Goal: Transaction & Acquisition: Purchase product/service

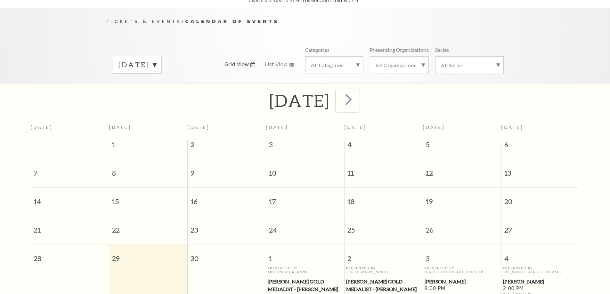
click at [358, 91] on span "next" at bounding box center [349, 99] width 18 height 18
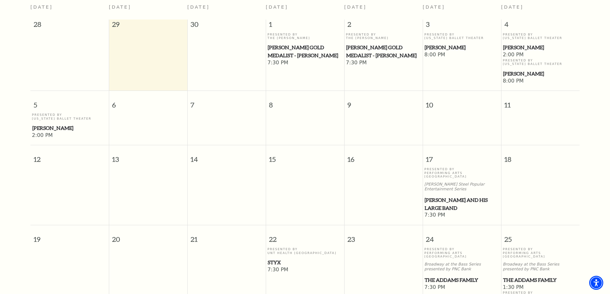
scroll to position [185, 0]
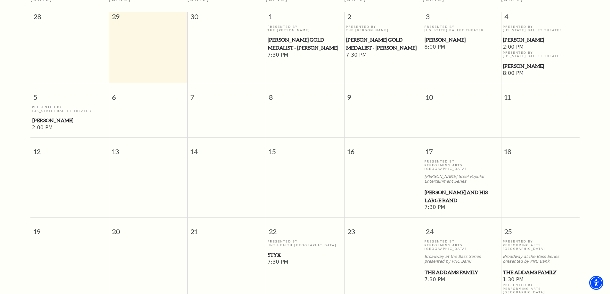
click at [444, 189] on span "[PERSON_NAME] and his Large Band" at bounding box center [462, 197] width 75 height 16
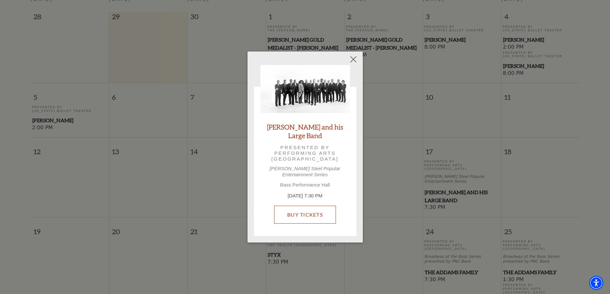
click at [309, 206] on link "Buy Tickets" at bounding box center [305, 215] width 62 height 18
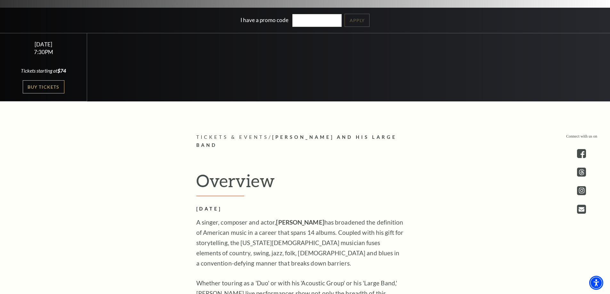
scroll to position [220, 0]
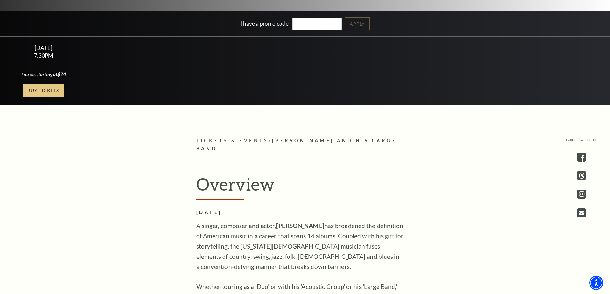
click at [41, 90] on link "Buy Tickets" at bounding box center [44, 90] width 42 height 13
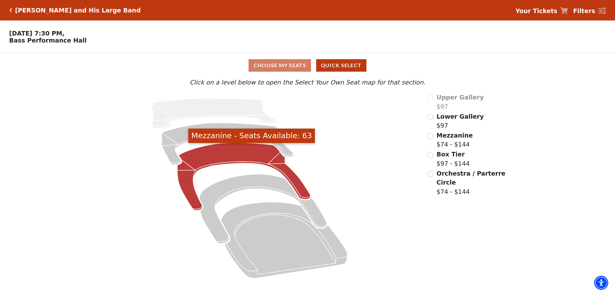
click at [236, 147] on icon "Mezzanine - Seats Available: 63" at bounding box center [243, 177] width 133 height 68
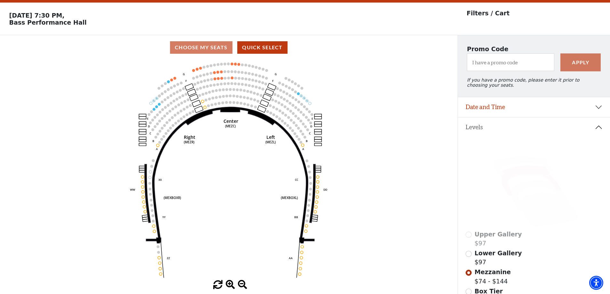
scroll to position [30, 0]
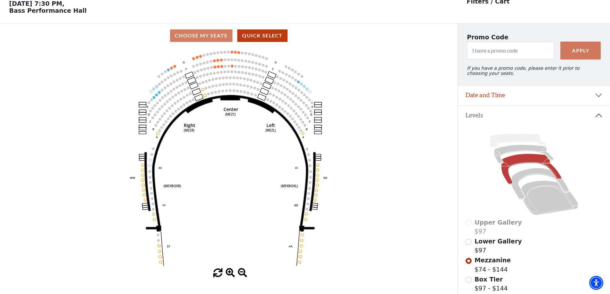
click at [201, 57] on icon "Center (MEZC) Right (MEZR) Left (MEZL) (MEXBOXR) (MEXBOXL) XX WW CC DD YY BB ZZ…" at bounding box center [229, 158] width 412 height 221
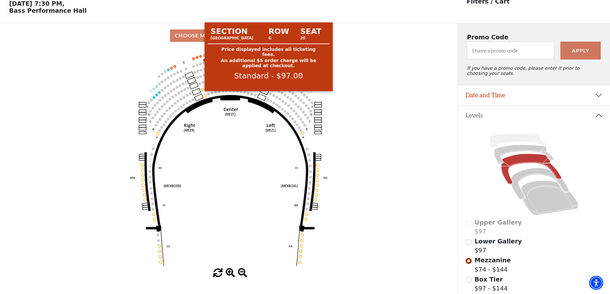
click at [201, 58] on circle at bounding box center [200, 56] width 3 height 3
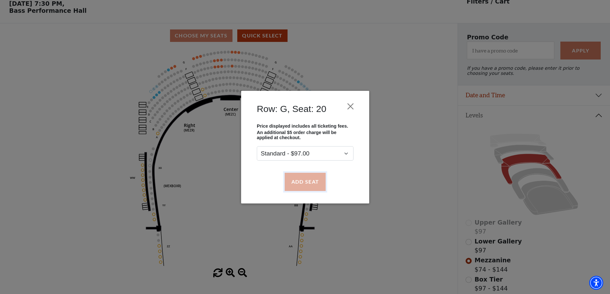
click at [299, 176] on button "Add Seat" at bounding box center [304, 182] width 41 height 18
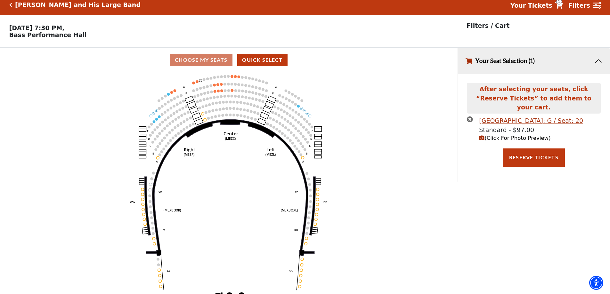
scroll to position [0, 0]
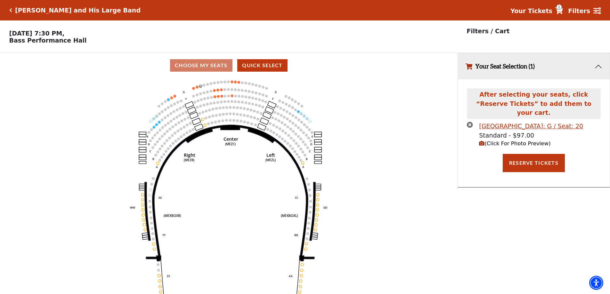
click at [195, 88] on icon "Center (MEZC) Right (MEZR) Left (MEZL) (MEXBOXR) (MEXBOXL) XX WW CC DD YY BB ZZ…" at bounding box center [229, 188] width 412 height 221
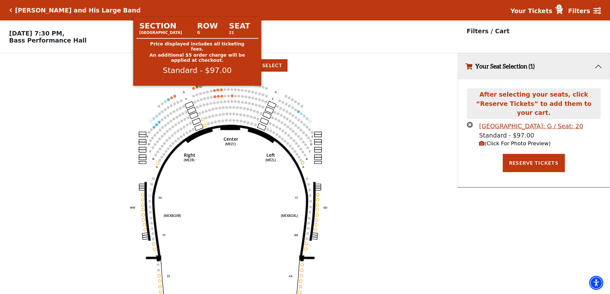
click at [197, 88] on circle at bounding box center [197, 87] width 3 height 3
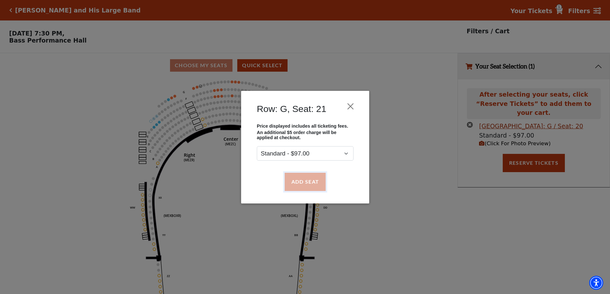
click at [307, 180] on button "Add Seat" at bounding box center [304, 182] width 41 height 18
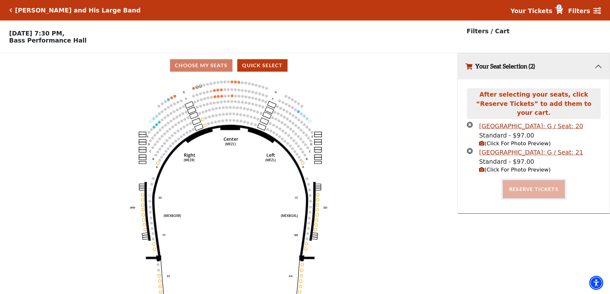
click at [517, 180] on button "Reserve Tickets" at bounding box center [534, 189] width 62 height 18
click at [528, 180] on button "Reserve Tickets" at bounding box center [534, 189] width 62 height 18
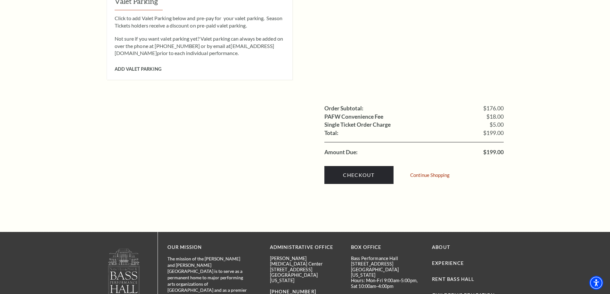
scroll to position [577, 0]
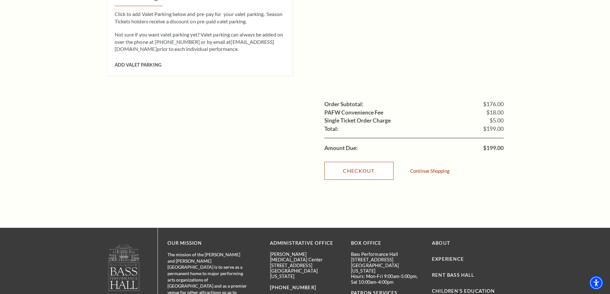
click at [364, 164] on link "Checkout" at bounding box center [359, 171] width 69 height 18
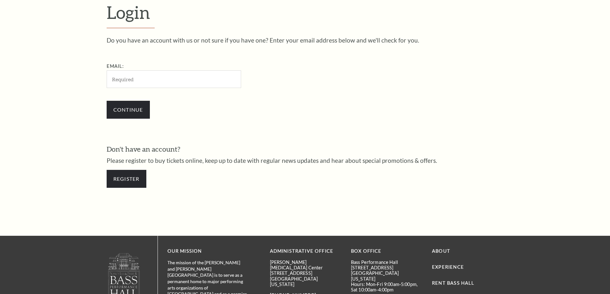
scroll to position [214, 0]
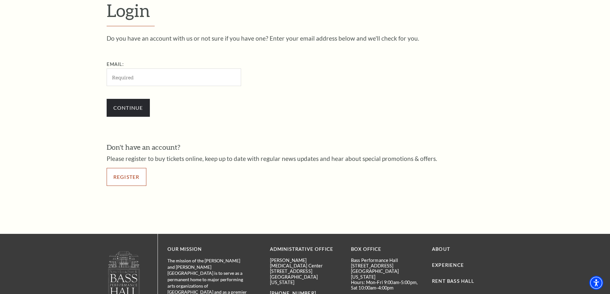
click at [130, 183] on link "Register" at bounding box center [127, 177] width 40 height 18
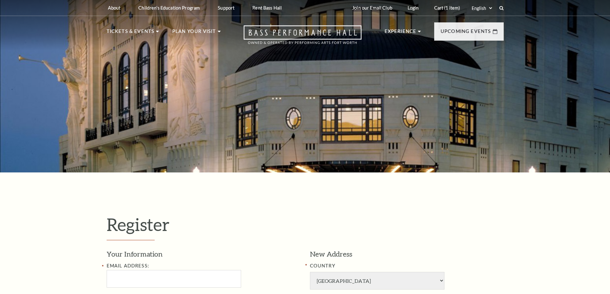
select select "1"
select select "[GEOGRAPHIC_DATA]"
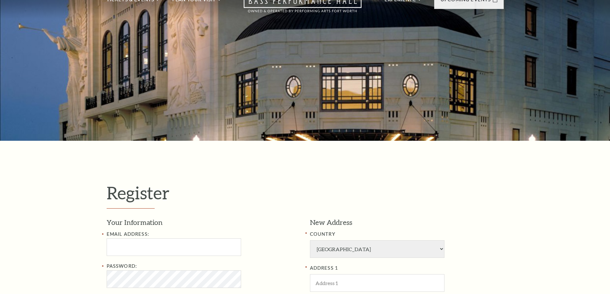
scroll to position [192, 0]
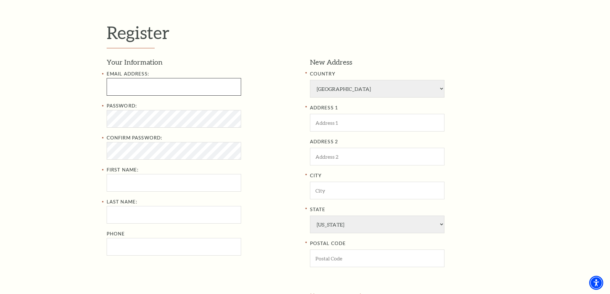
click at [123, 88] on input "text" at bounding box center [174, 87] width 135 height 18
paste input "liduhuranej95@gmail.com"
type input "liduhuranej95@gmail.com"
click at [141, 181] on input "First Name:" at bounding box center [174, 183] width 135 height 18
paste input "George Ramos"
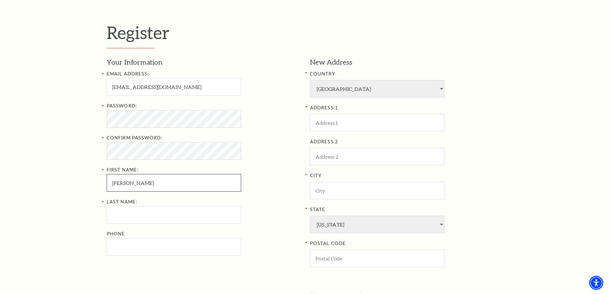
drag, startPoint x: 130, startPoint y: 182, endPoint x: 231, endPoint y: 196, distance: 101.5
click at [231, 196] on div "Email Address: liduhuranej95@gmail.com Password: Confirm Password: First Name: …" at bounding box center [204, 163] width 194 height 186
type input "George"
click at [144, 214] on input "Last Name:" at bounding box center [174, 215] width 135 height 18
paste input "Ramos"
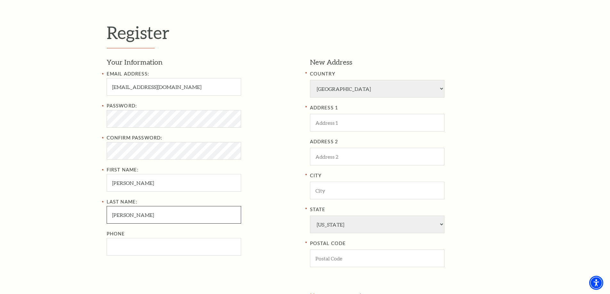
type input "Ramos"
click at [152, 193] on div "Email Address: liduhuranej95@gmail.com Password: Confirm Password: First Name: …" at bounding box center [204, 163] width 194 height 186
click at [155, 183] on input "George" at bounding box center [174, 183] width 135 height 18
type input "George"
click at [166, 252] on input "Phone" at bounding box center [174, 247] width 135 height 18
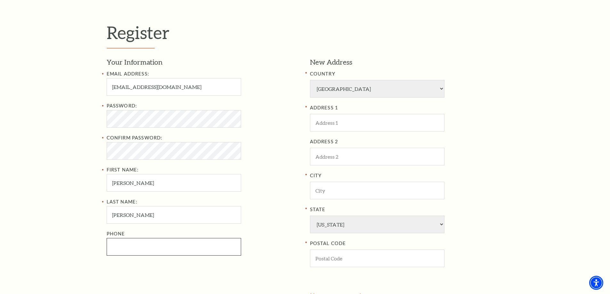
paste input "8173617098"
type input "817-361-7098"
click at [353, 126] on input "ADDRESS 1" at bounding box center [377, 123] width 135 height 18
paste input "2224 Weatherbee St"
type input "2224 Weatherbee St"
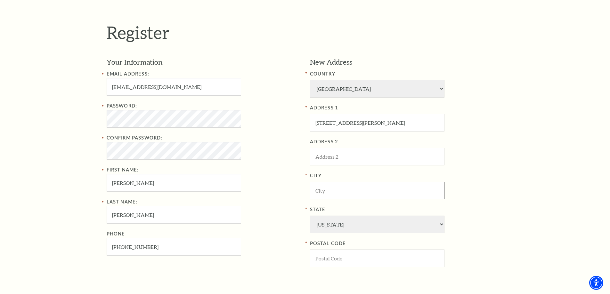
click at [326, 186] on input "City" at bounding box center [377, 191] width 135 height 18
click at [352, 252] on input "POSTAL CODE" at bounding box center [377, 259] width 135 height 18
drag, startPoint x: 322, startPoint y: 190, endPoint x: 181, endPoint y: 187, distance: 141.3
click at [193, 187] on div "Your Information Email Address: liduhuranej95@gmail.com Password: Confirm Passw…" at bounding box center [305, 175] width 397 height 236
paste input "Fort Worth"
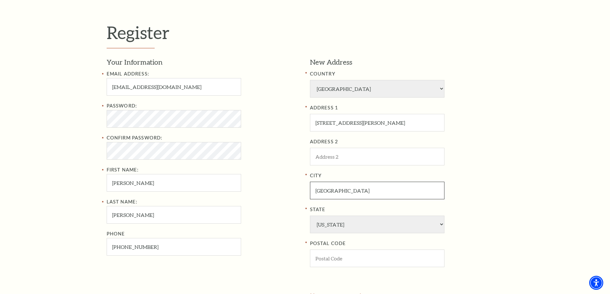
type input "Fort Worth"
click at [351, 261] on input "POSTAL CODE" at bounding box center [377, 259] width 135 height 18
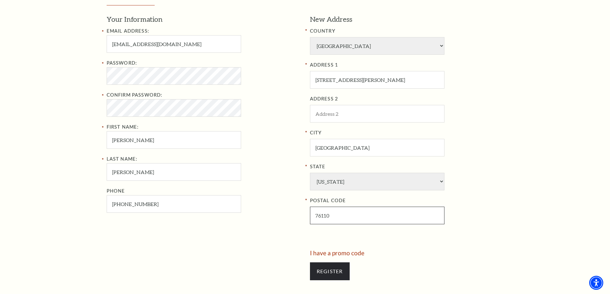
scroll to position [352, 0]
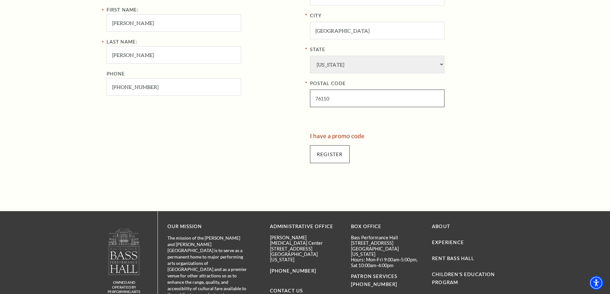
type input "76110"
click at [336, 156] on input "Register" at bounding box center [330, 154] width 40 height 18
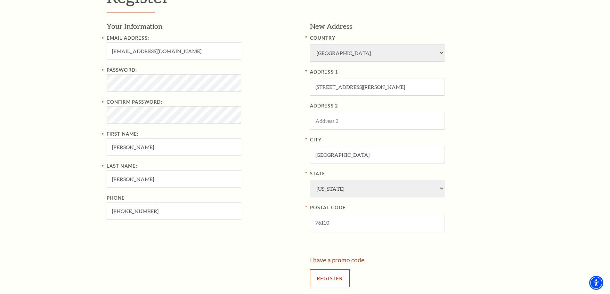
scroll to position [224, 0]
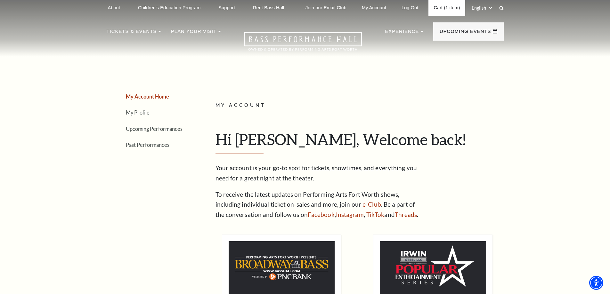
click at [443, 5] on link "Cart (1 item)" at bounding box center [447, 8] width 37 height 16
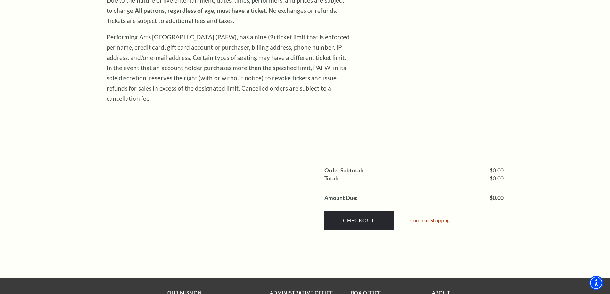
scroll to position [160, 0]
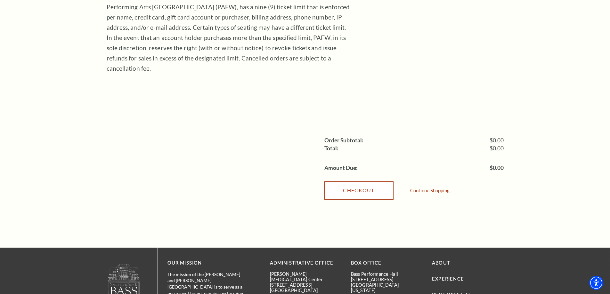
click at [367, 182] on link "Checkout" at bounding box center [359, 191] width 69 height 18
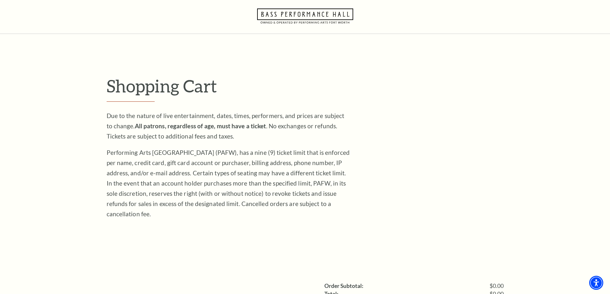
scroll to position [0, 0]
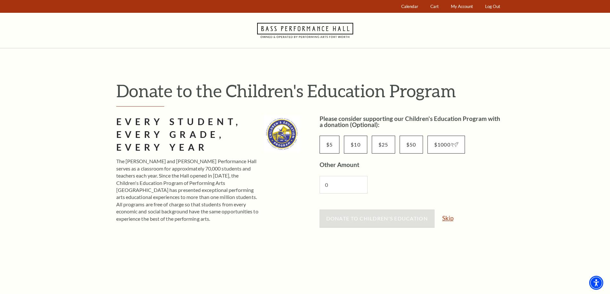
click at [454, 220] on link "Skip" at bounding box center [447, 218] width 11 height 6
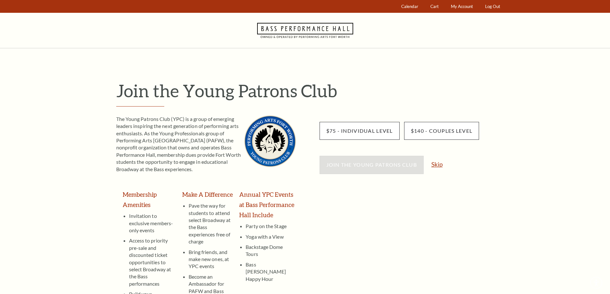
click at [433, 163] on link "Skip" at bounding box center [436, 164] width 11 height 6
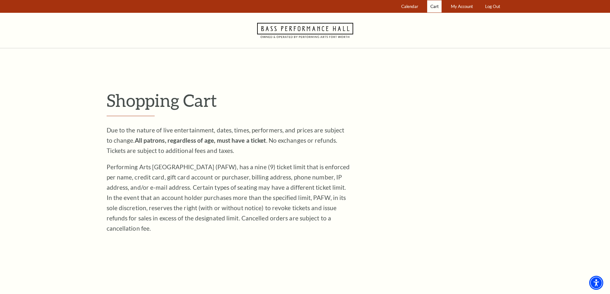
click at [432, 8] on span "Cart" at bounding box center [435, 6] width 8 height 5
click at [407, 4] on span "Calendar" at bounding box center [409, 6] width 17 height 5
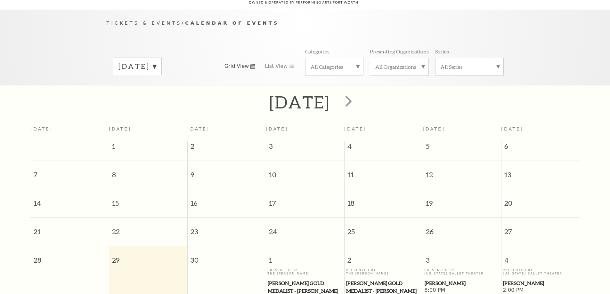
scroll to position [57, 0]
click at [358, 94] on span "next" at bounding box center [349, 99] width 18 height 18
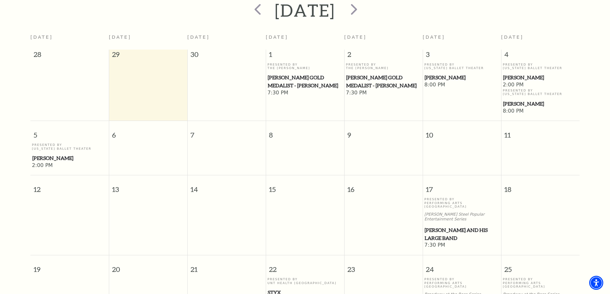
scroll to position [153, 0]
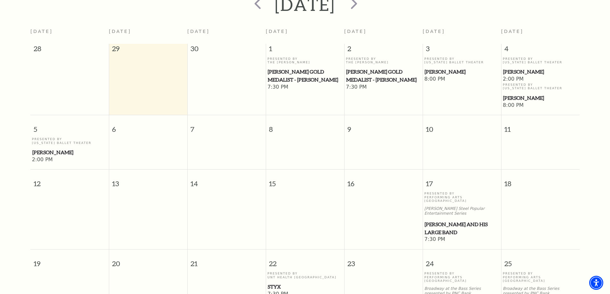
click at [446, 221] on span "Lyle Lovett and his Large Band" at bounding box center [462, 229] width 75 height 16
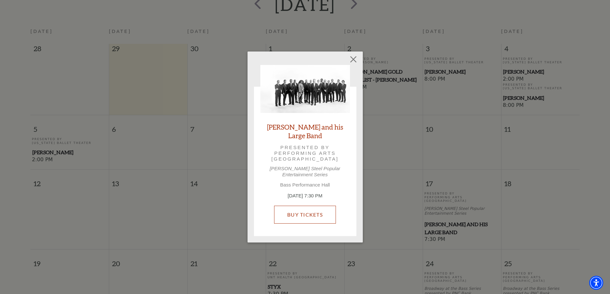
click at [325, 217] on link "Buy Tickets" at bounding box center [305, 215] width 62 height 18
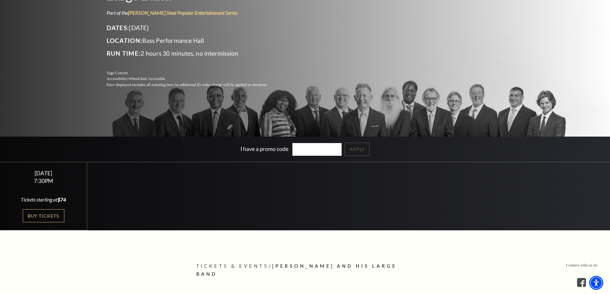
scroll to position [160, 0]
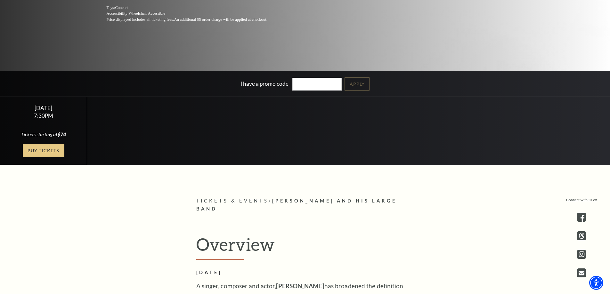
click at [51, 153] on link "Buy Tickets" at bounding box center [44, 150] width 42 height 13
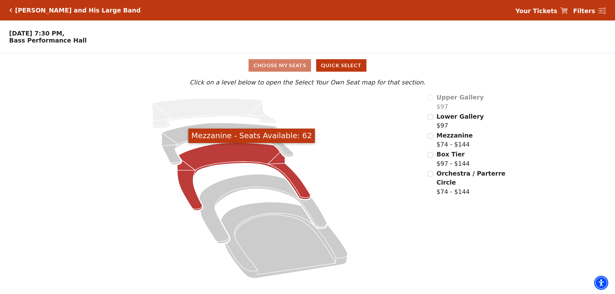
click at [265, 165] on icon "Mezzanine - Seats Available: 62" at bounding box center [243, 177] width 133 height 68
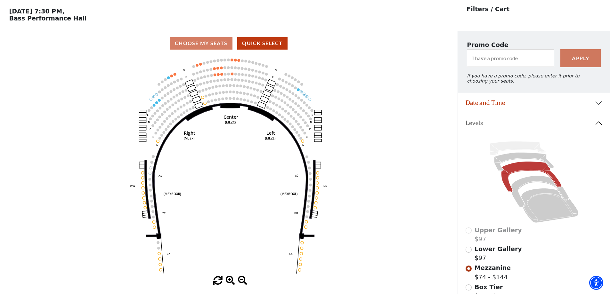
scroll to position [30, 0]
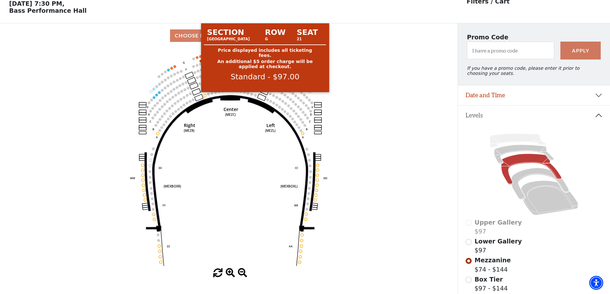
click at [196, 59] on circle at bounding box center [197, 57] width 3 height 3
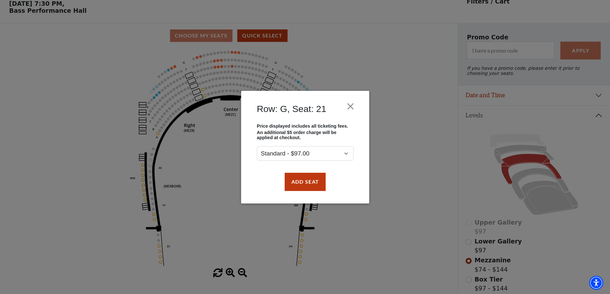
click at [292, 170] on div "Add Seat" at bounding box center [305, 182] width 109 height 30
click at [297, 179] on button "Add Seat" at bounding box center [304, 182] width 41 height 18
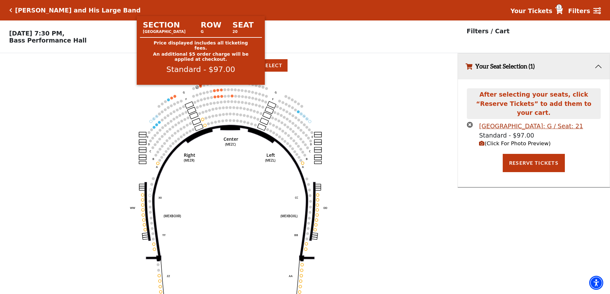
click at [201, 88] on circle at bounding box center [200, 86] width 3 height 3
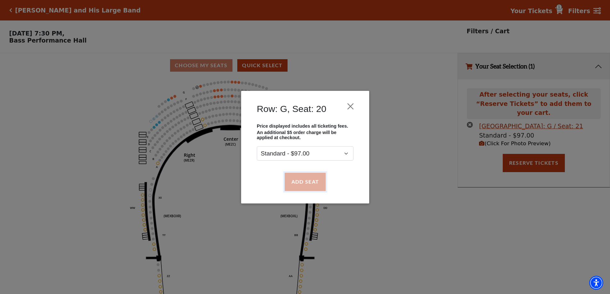
click at [301, 185] on button "Add Seat" at bounding box center [304, 182] width 41 height 18
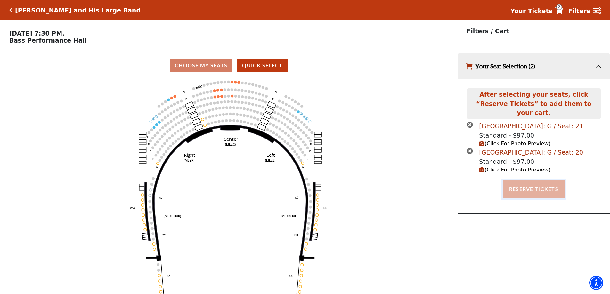
click at [536, 180] on button "Reserve Tickets" at bounding box center [534, 189] width 62 height 18
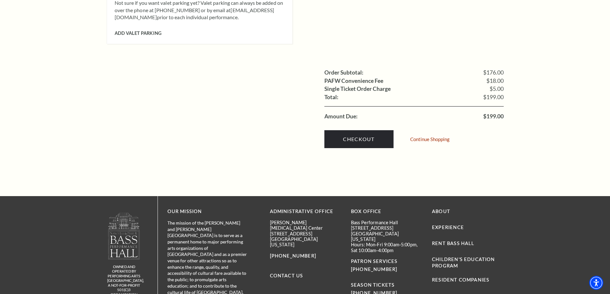
scroll to position [609, 0]
click at [366, 136] on link "Checkout" at bounding box center [359, 139] width 69 height 18
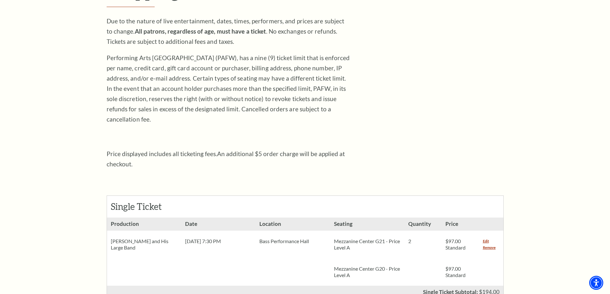
scroll to position [128, 0]
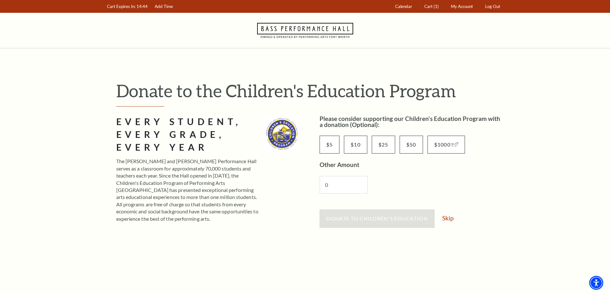
click at [442, 217] on div "Donate to Children's Education Skip" at bounding box center [412, 222] width 184 height 24
click at [446, 219] on link "Skip" at bounding box center [447, 218] width 11 height 6
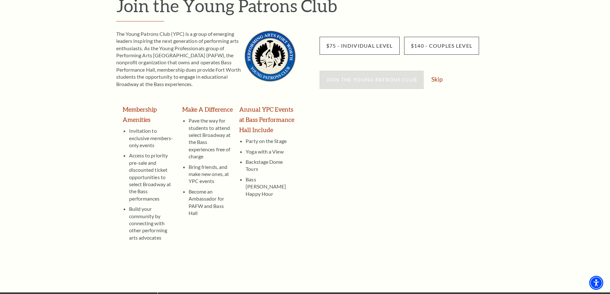
scroll to position [32, 0]
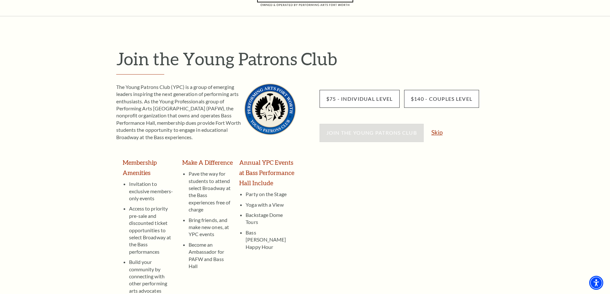
click at [436, 136] on link "Skip" at bounding box center [436, 132] width 11 height 6
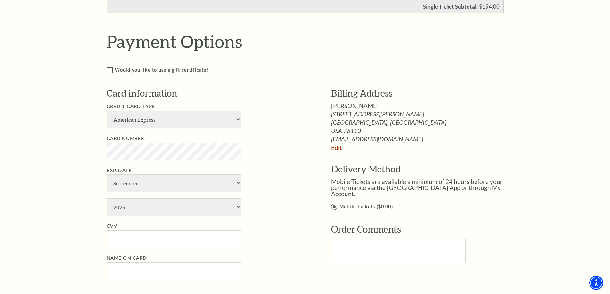
scroll to position [352, 0]
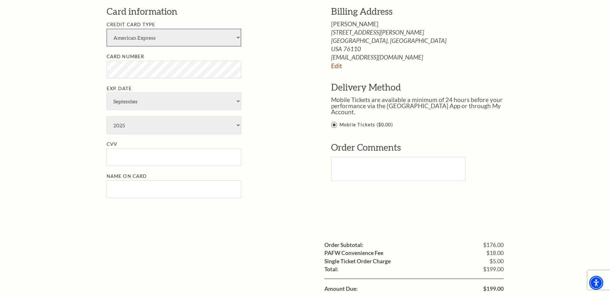
click at [136, 40] on select "American Express Visa Master Card Discover" at bounding box center [174, 38] width 135 height 18
select select "24"
click at [107, 29] on select "American Express Visa Master Card Discover" at bounding box center [174, 38] width 135 height 18
click at [140, 106] on select "January February March April May June July August September October November De…" at bounding box center [174, 102] width 135 height 18
select select "8"
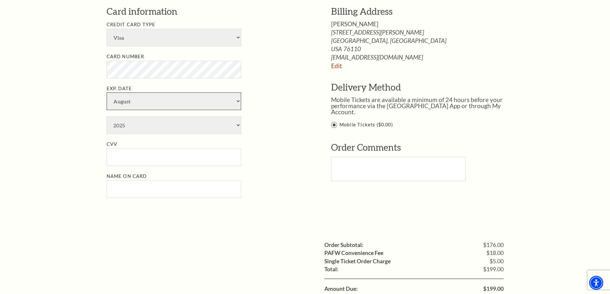
click at [107, 93] on select "January February March April May June July August September October November De…" at bounding box center [174, 102] width 135 height 18
click at [136, 128] on select "2025 2026 2027 2028 2029 2030 2031 2032 2033 2034" at bounding box center [174, 126] width 135 height 18
select select "2033"
click at [107, 117] on select "2025 2026 2027 2028 2029 2030 2031 2032 2033 2034" at bounding box center [174, 126] width 135 height 18
click at [130, 159] on input "CVV" at bounding box center [174, 158] width 135 height 18
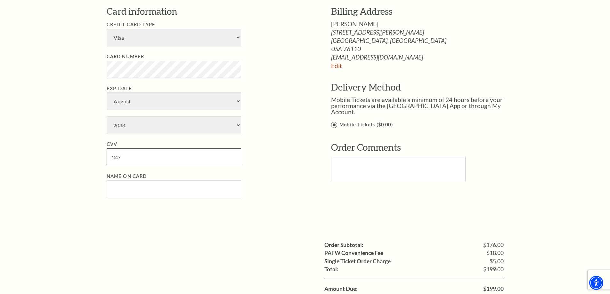
type input "247"
click at [133, 194] on input "Name on Card" at bounding box center [174, 190] width 135 height 18
paste input "[PERSON_NAME]"
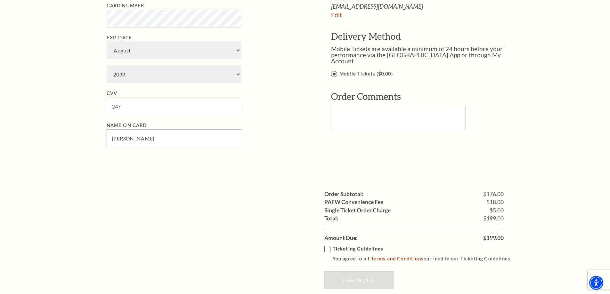
scroll to position [513, 0]
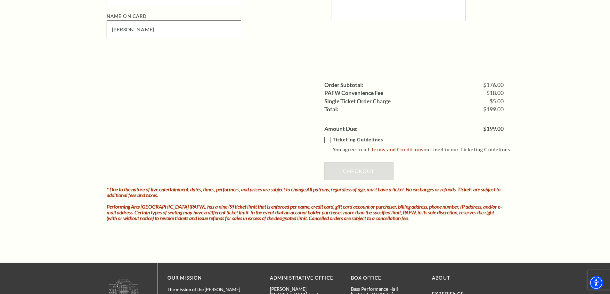
type input "[PERSON_NAME]"
click at [333, 141] on strong "Ticketing Guidelines" at bounding box center [358, 139] width 50 height 5
click at [0, 0] on input "Ticketing Guidelines You agree to all Terms and Conditions outlined in our Tick…" at bounding box center [0, 0] width 0 height 0
